Goal: Information Seeking & Learning: Learn about a topic

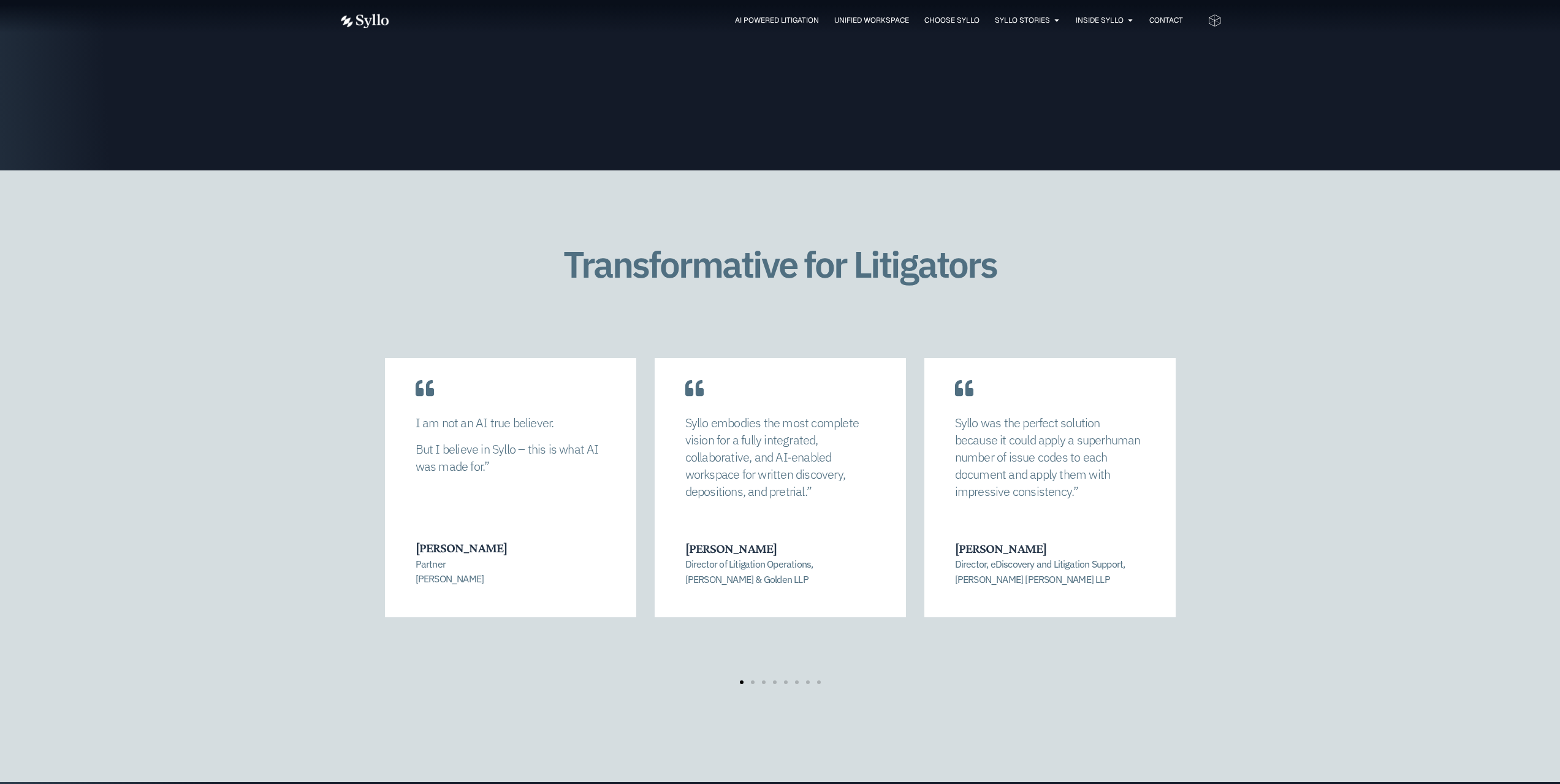
scroll to position [2330, 0]
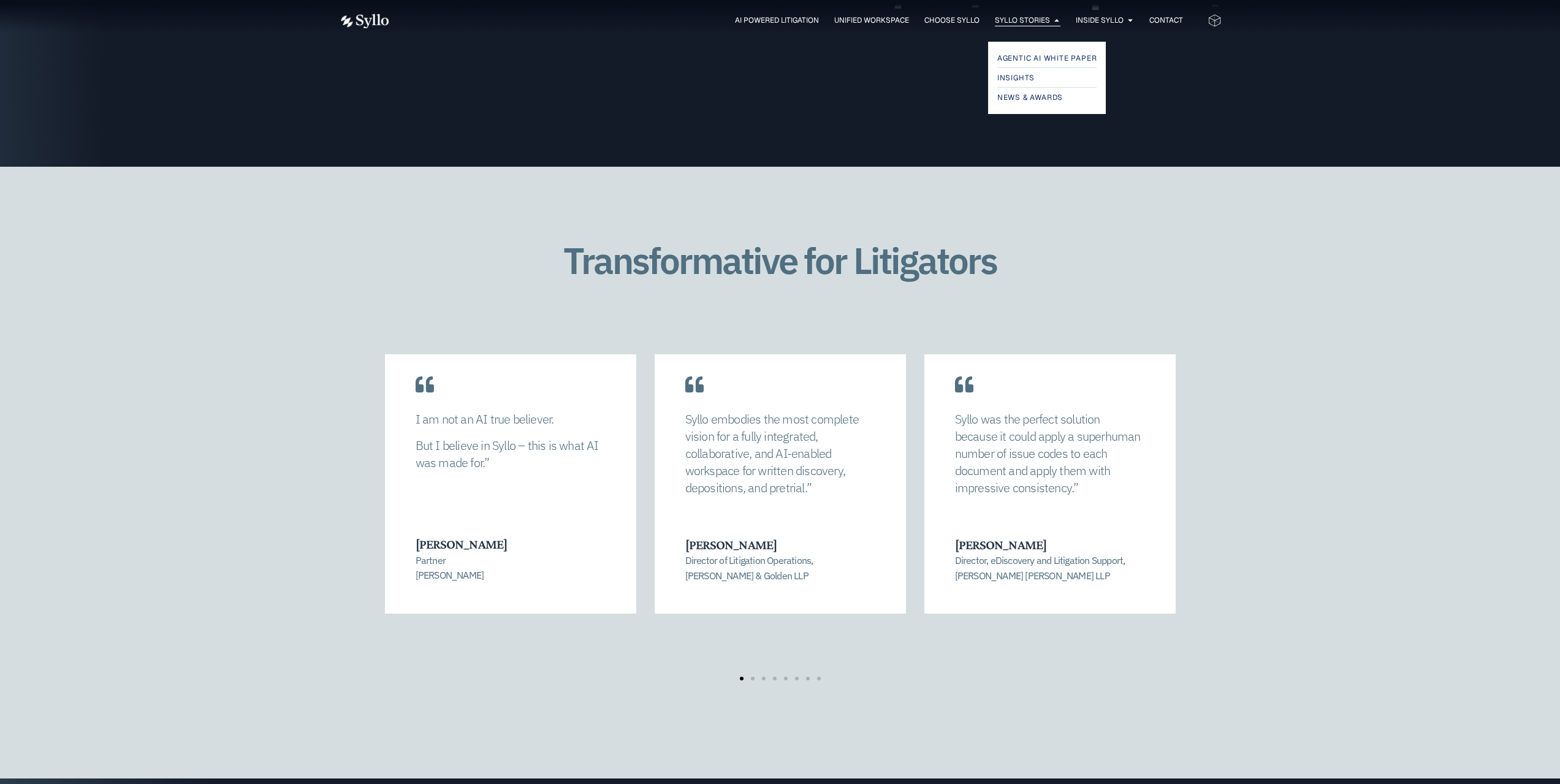
click at [1005, 20] on span "Syllo Stories" at bounding box center [1023, 20] width 55 height 11
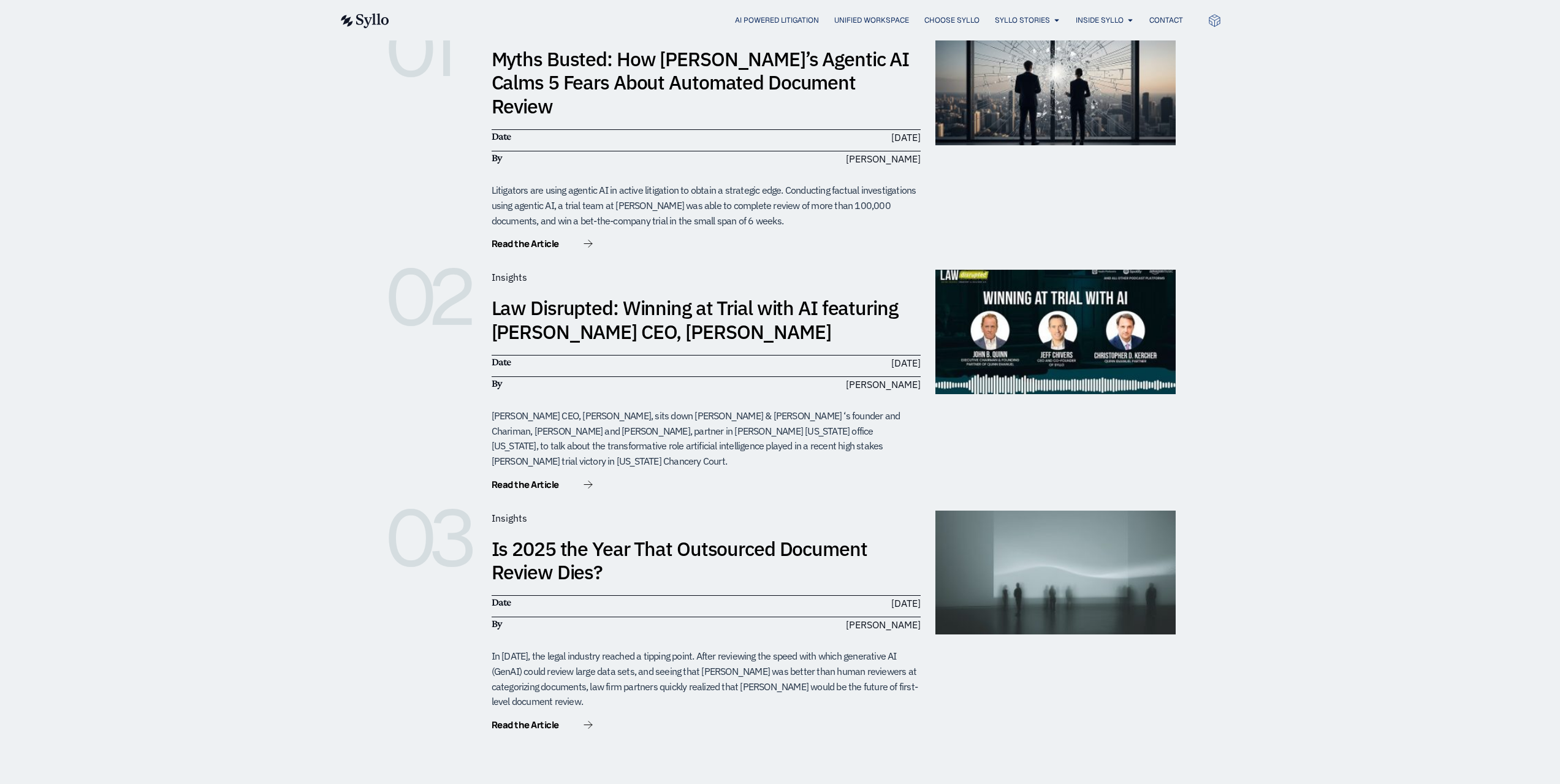
scroll to position [307, 0]
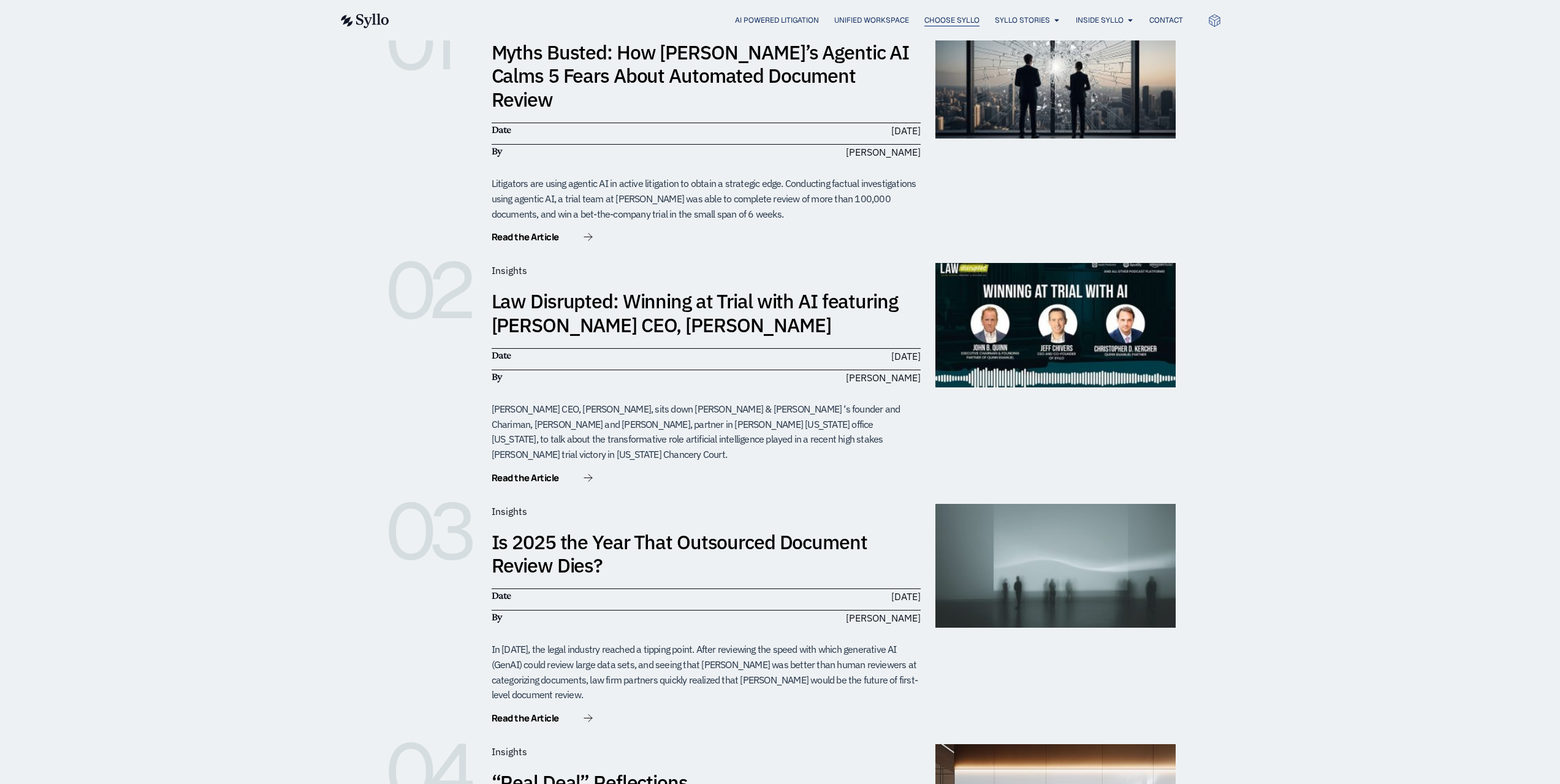
click at [928, 19] on span "Choose Syllo" at bounding box center [952, 20] width 55 height 11
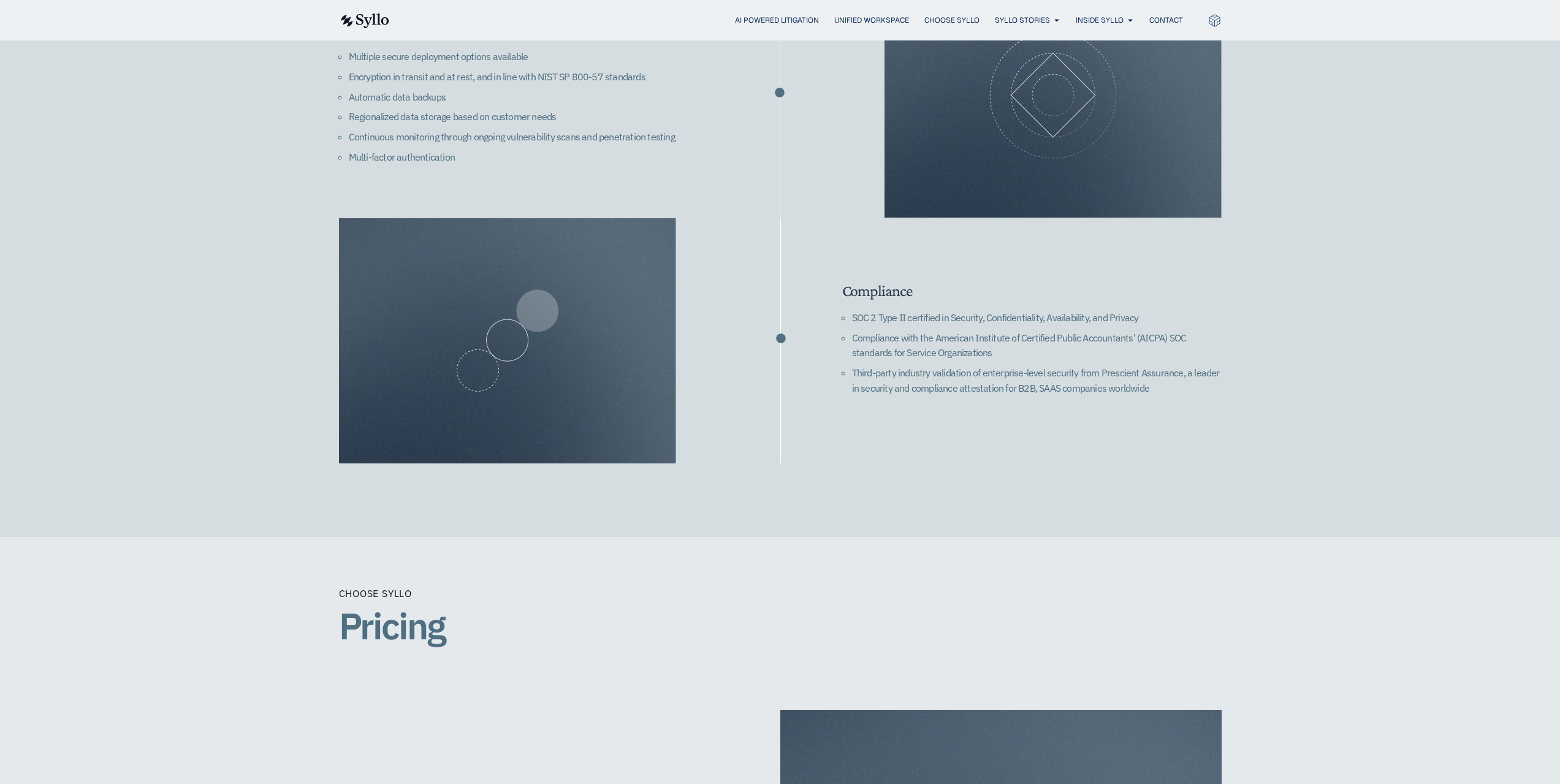
scroll to position [2084, 0]
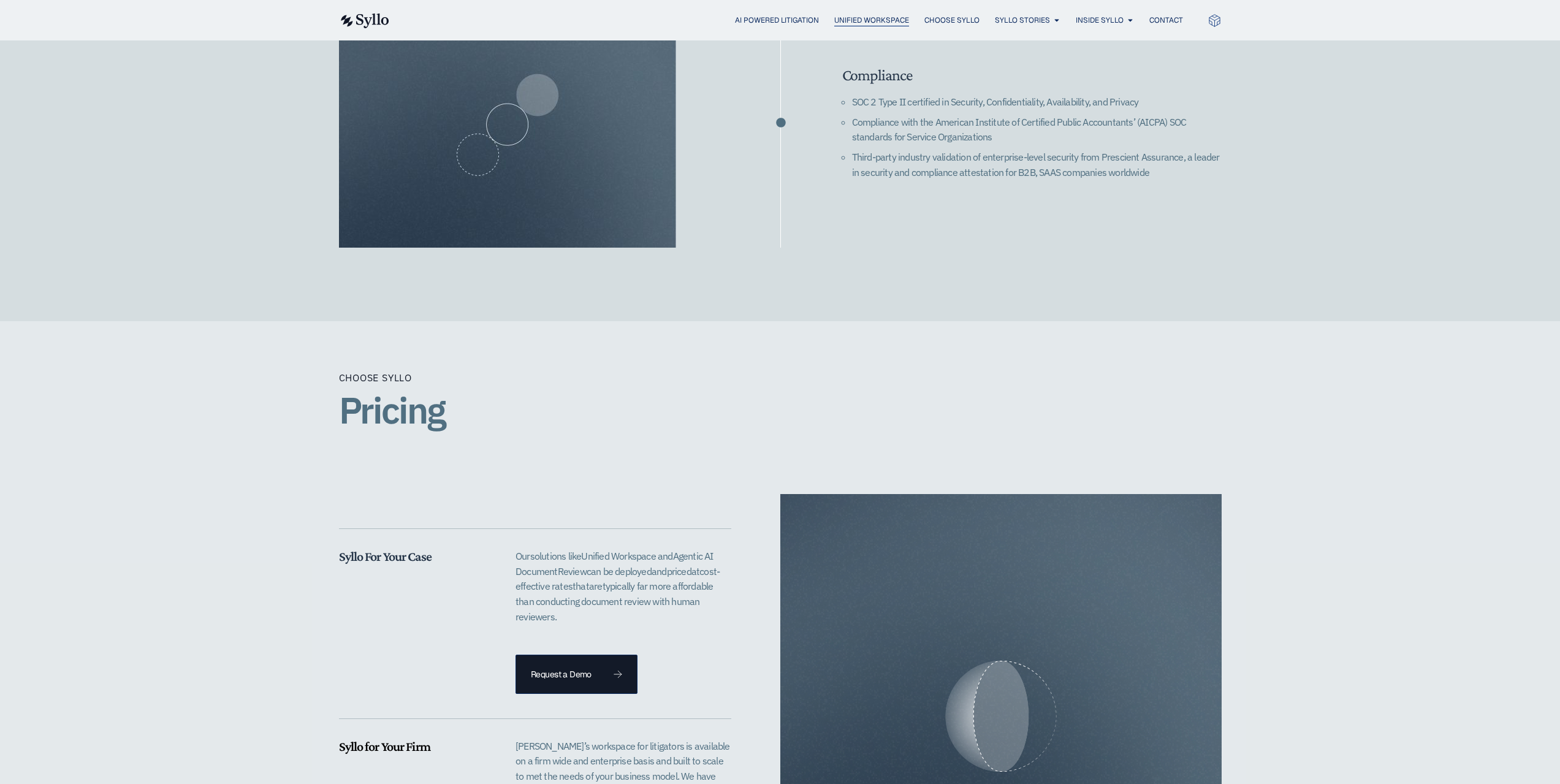
click at [862, 21] on span "Unified Workspace" at bounding box center [871, 20] width 75 height 11
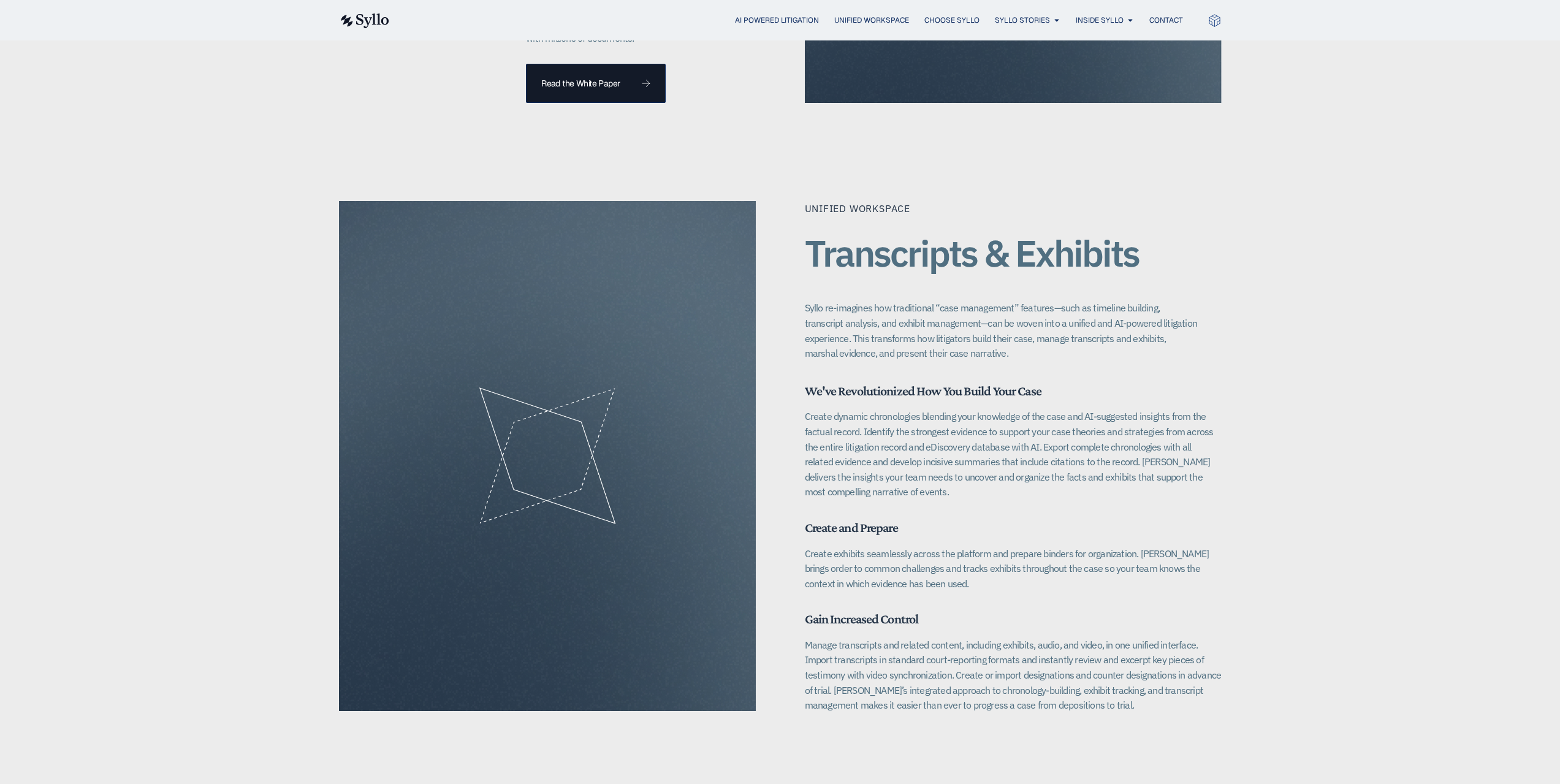
scroll to position [1655, 0]
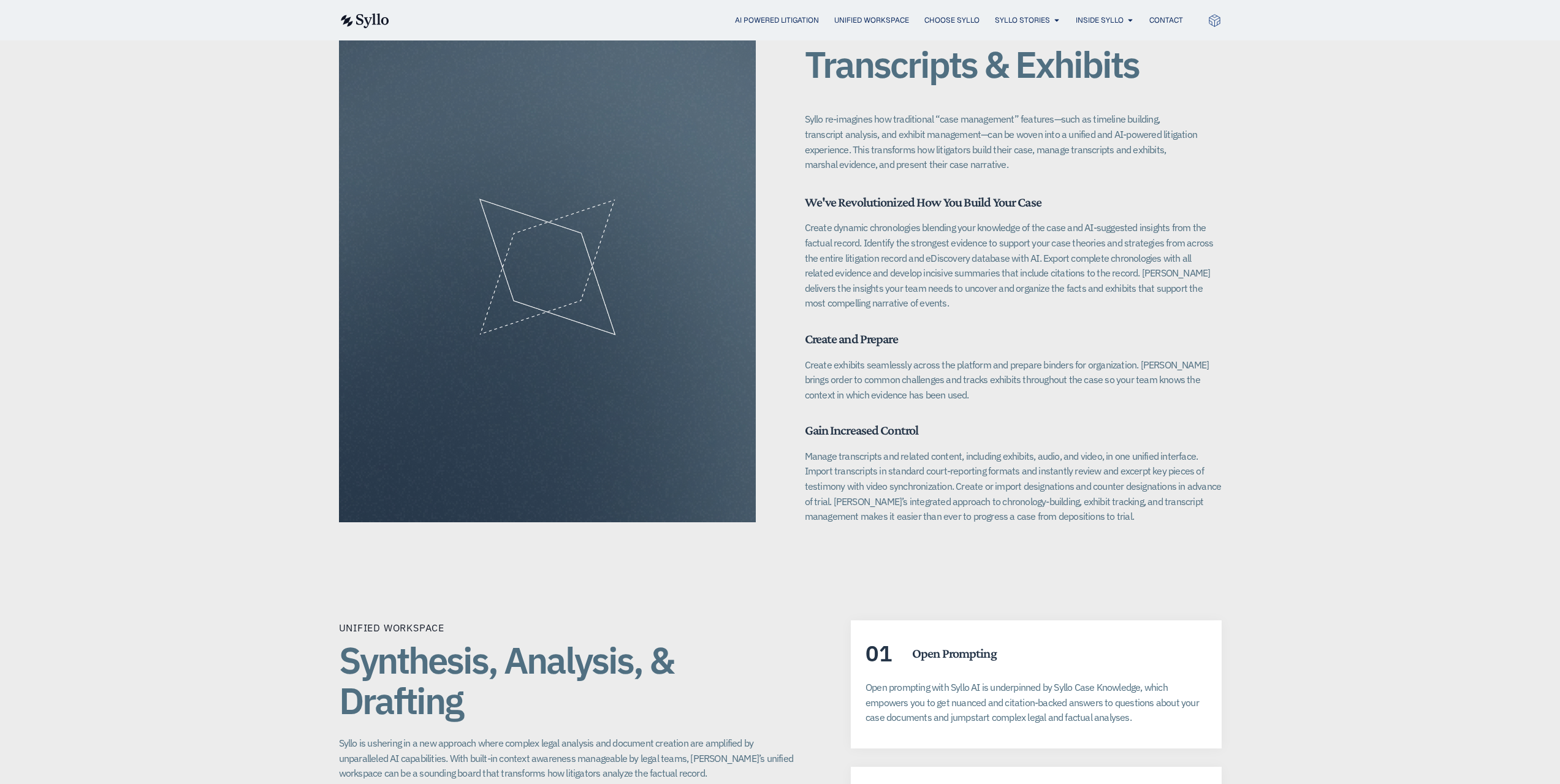
click at [362, 19] on img at bounding box center [363, 21] width 50 height 15
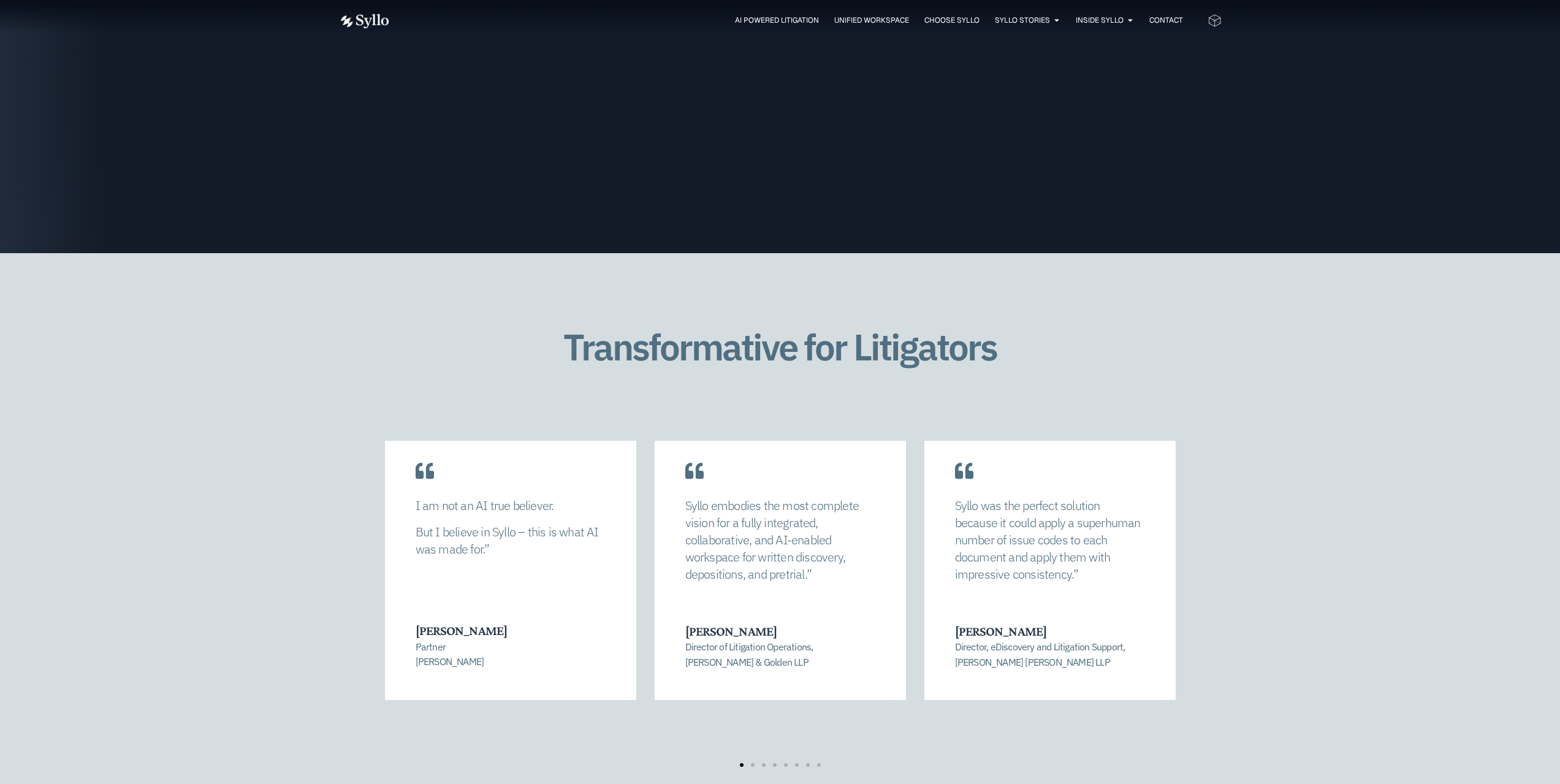
scroll to position [2513, 0]
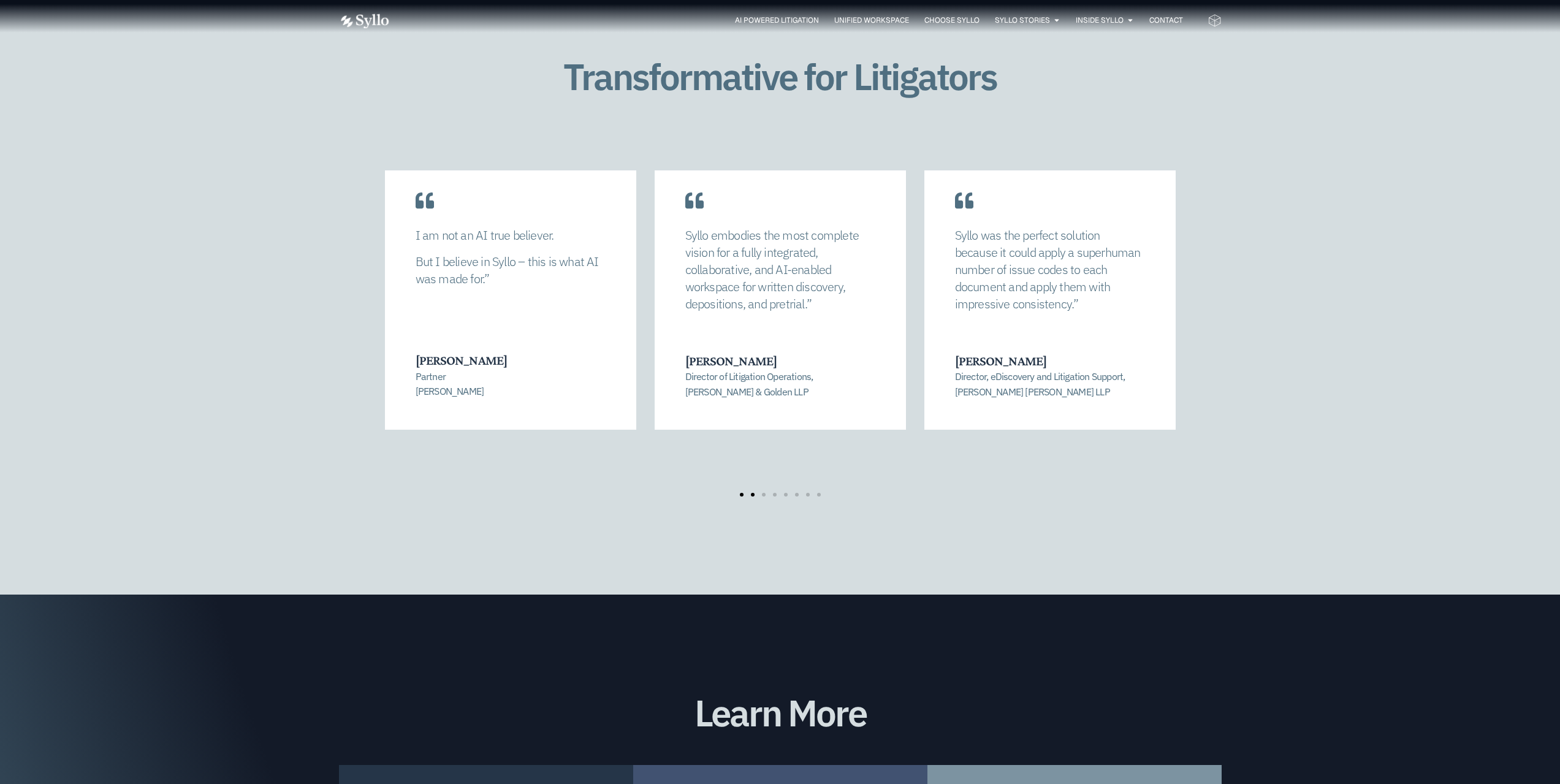
click at [754, 493] on span "Go to slide 2" at bounding box center [753, 495] width 4 height 4
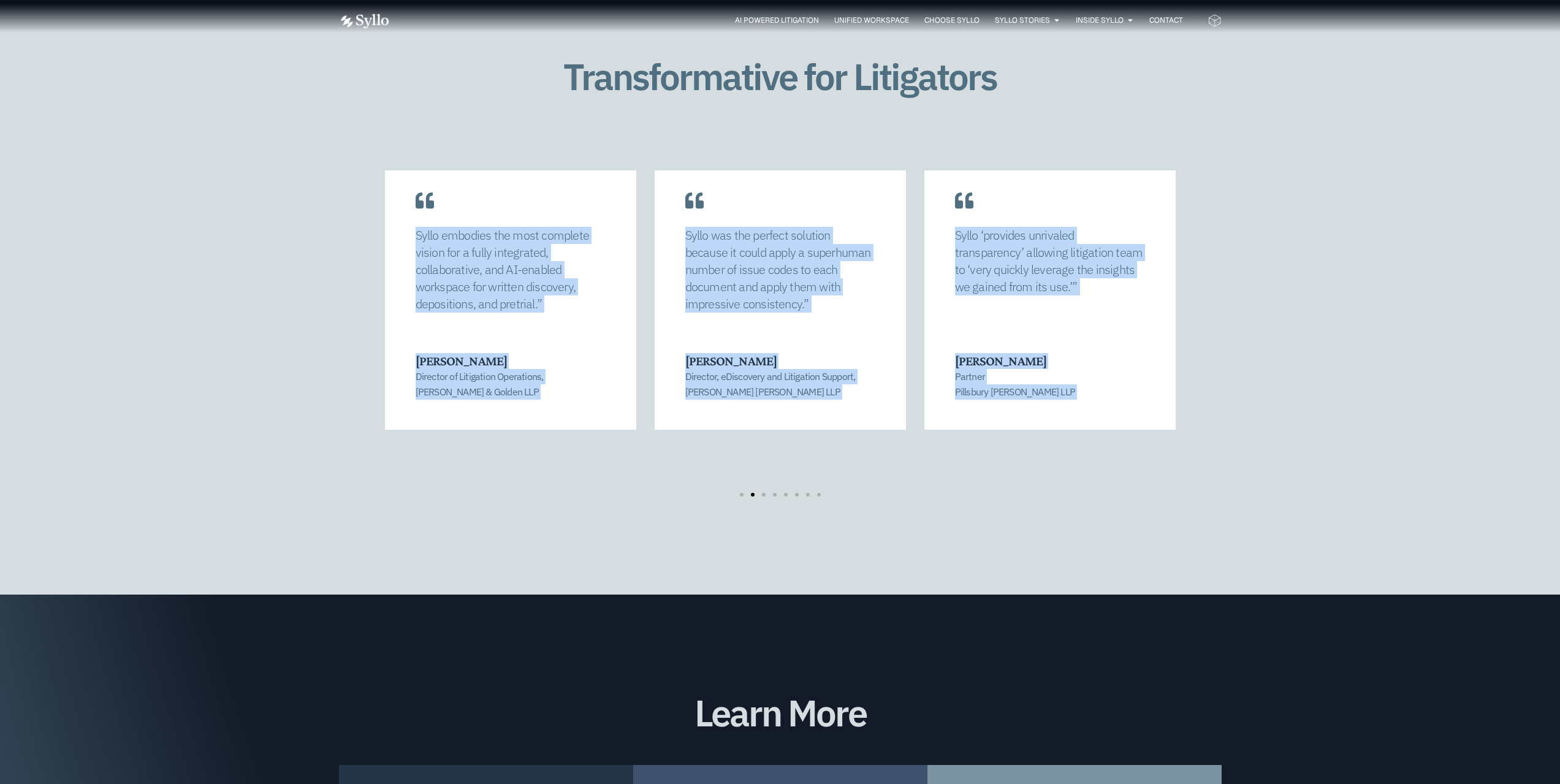
drag, startPoint x: 762, startPoint y: 462, endPoint x: 760, endPoint y: 469, distance: 7.3
click at [760, 469] on div "[PERSON_NAME] allowed us to completely recalibrate our strategy and find a mana…" at bounding box center [780, 333] width 883 height 375
click at [765, 493] on span "Go to slide 3" at bounding box center [763, 495] width 4 height 4
